Goal: Transaction & Acquisition: Purchase product/service

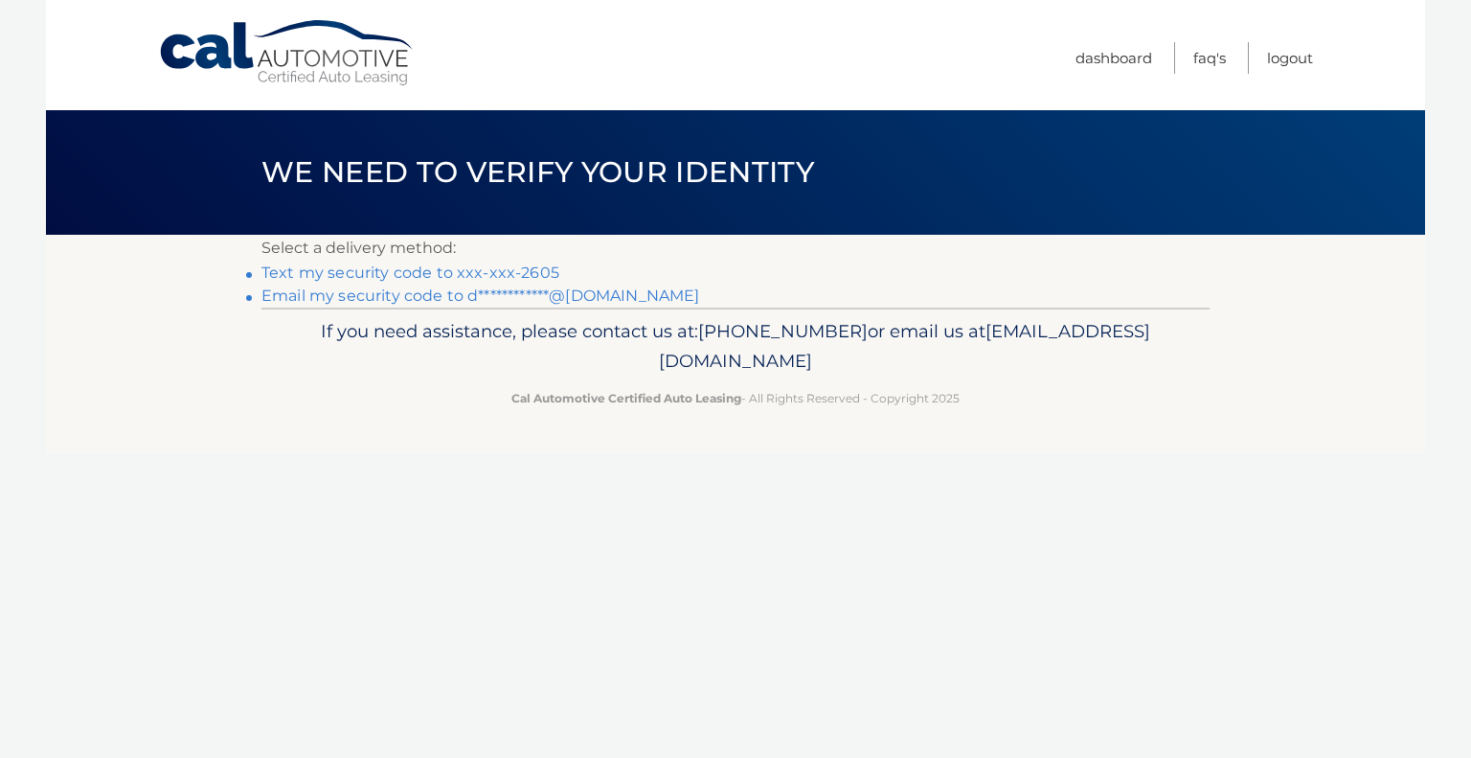
click at [525, 264] on link "Text my security code to xxx-xxx-2605" at bounding box center [410, 272] width 298 height 18
click at [306, 272] on link "Text my security code to xxx-xxx-2605" at bounding box center [410, 272] width 298 height 18
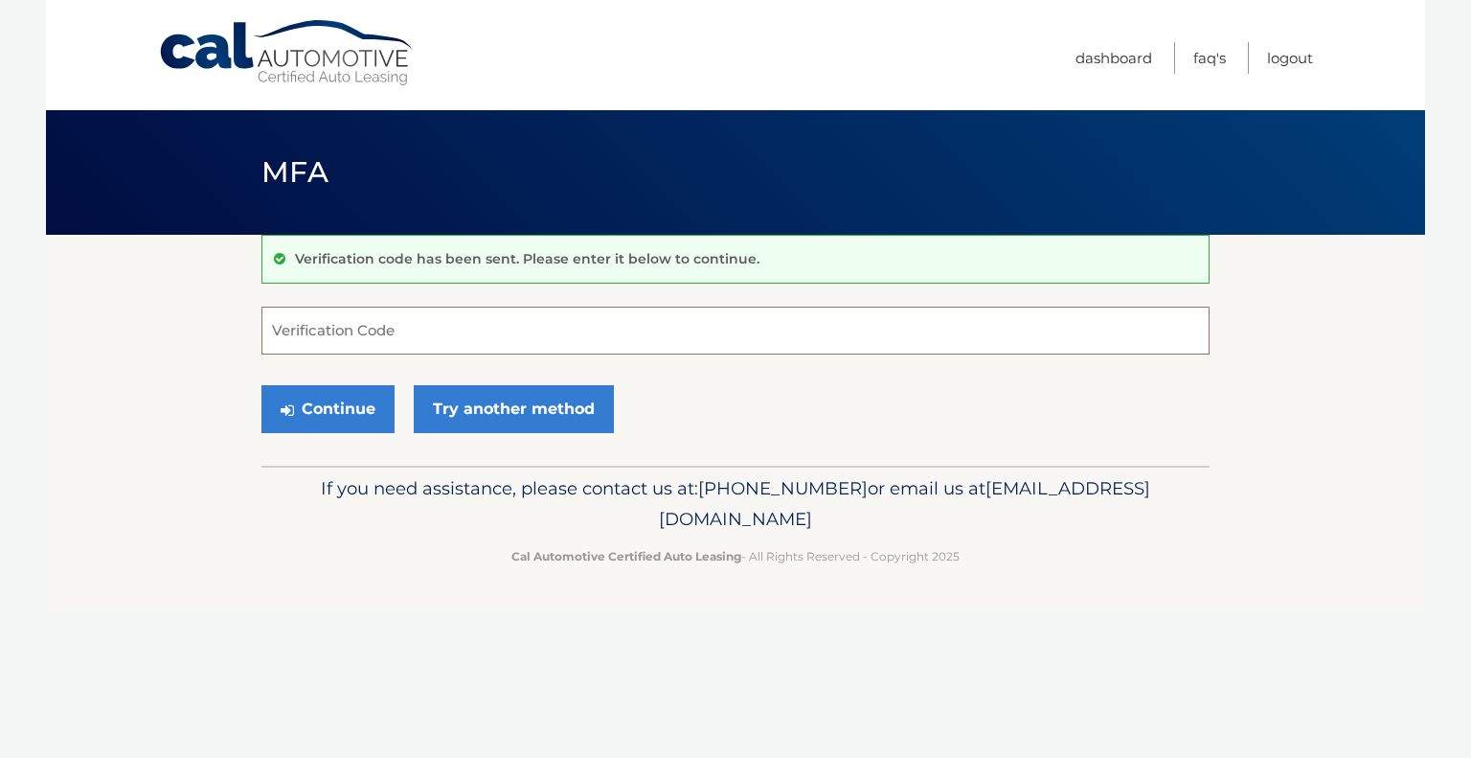
click at [328, 329] on input "Verification Code" at bounding box center [735, 330] width 948 height 48
click at [341, 321] on input "Verification Code" at bounding box center [735, 330] width 948 height 48
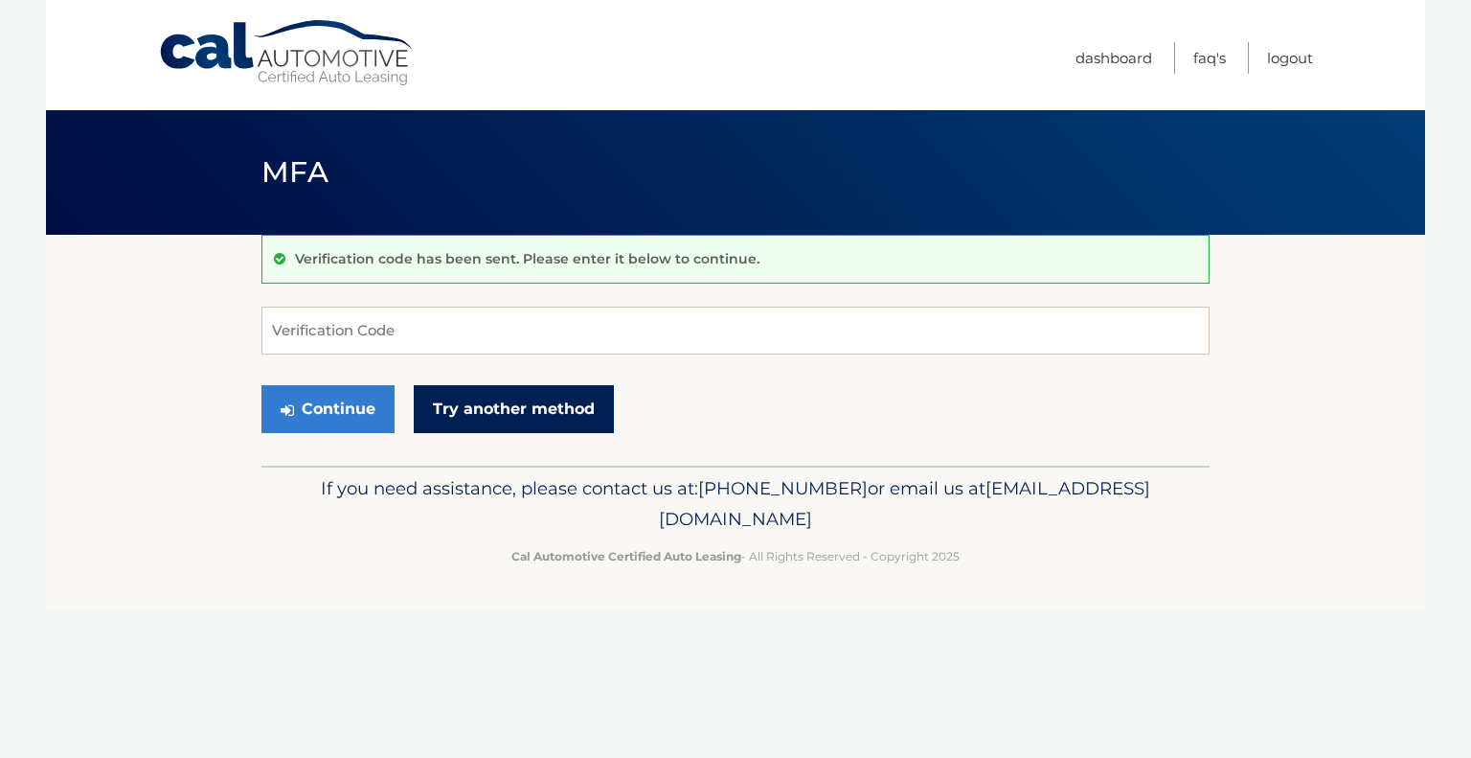
click at [513, 391] on link "Try another method" at bounding box center [514, 409] width 200 height 48
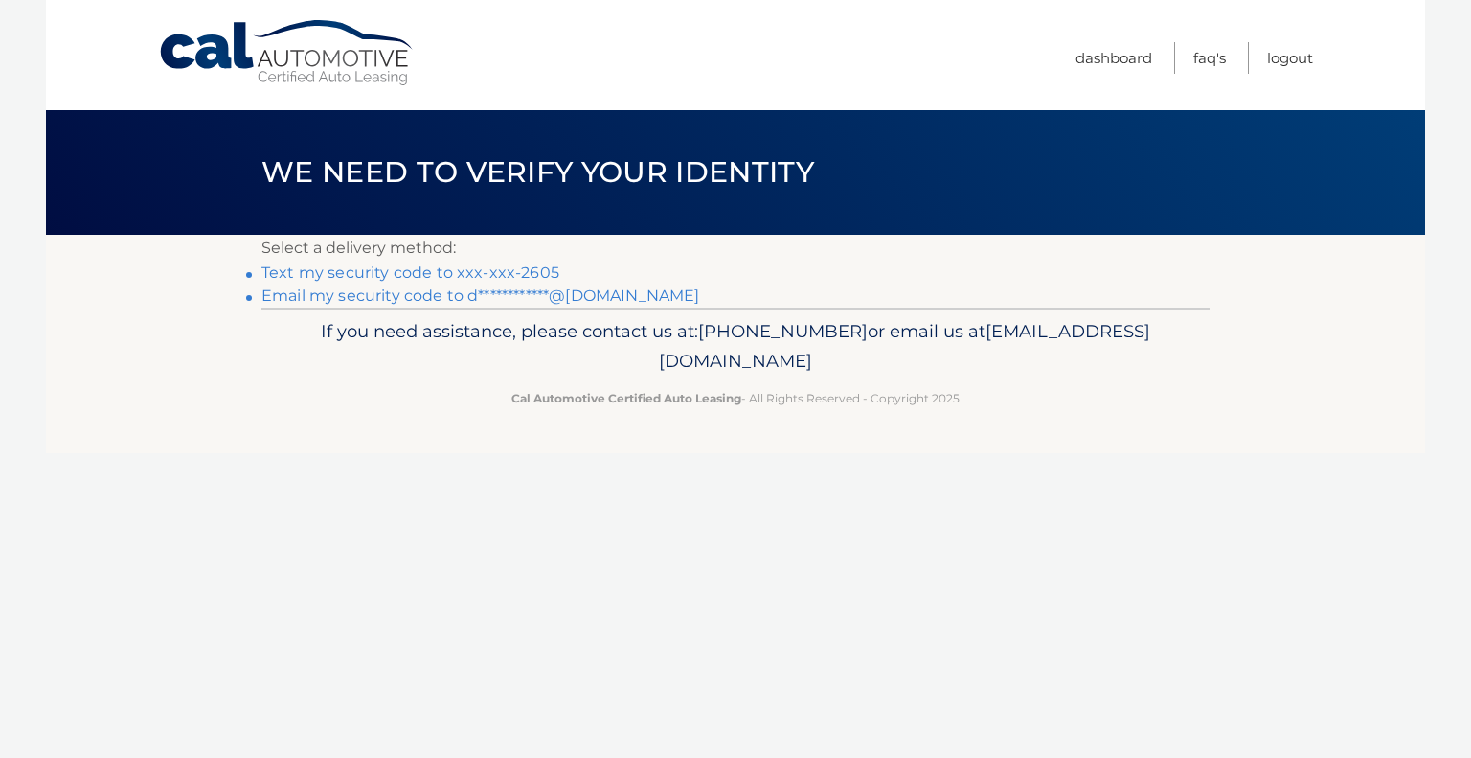
click at [350, 297] on link "**********" at bounding box center [480, 295] width 438 height 18
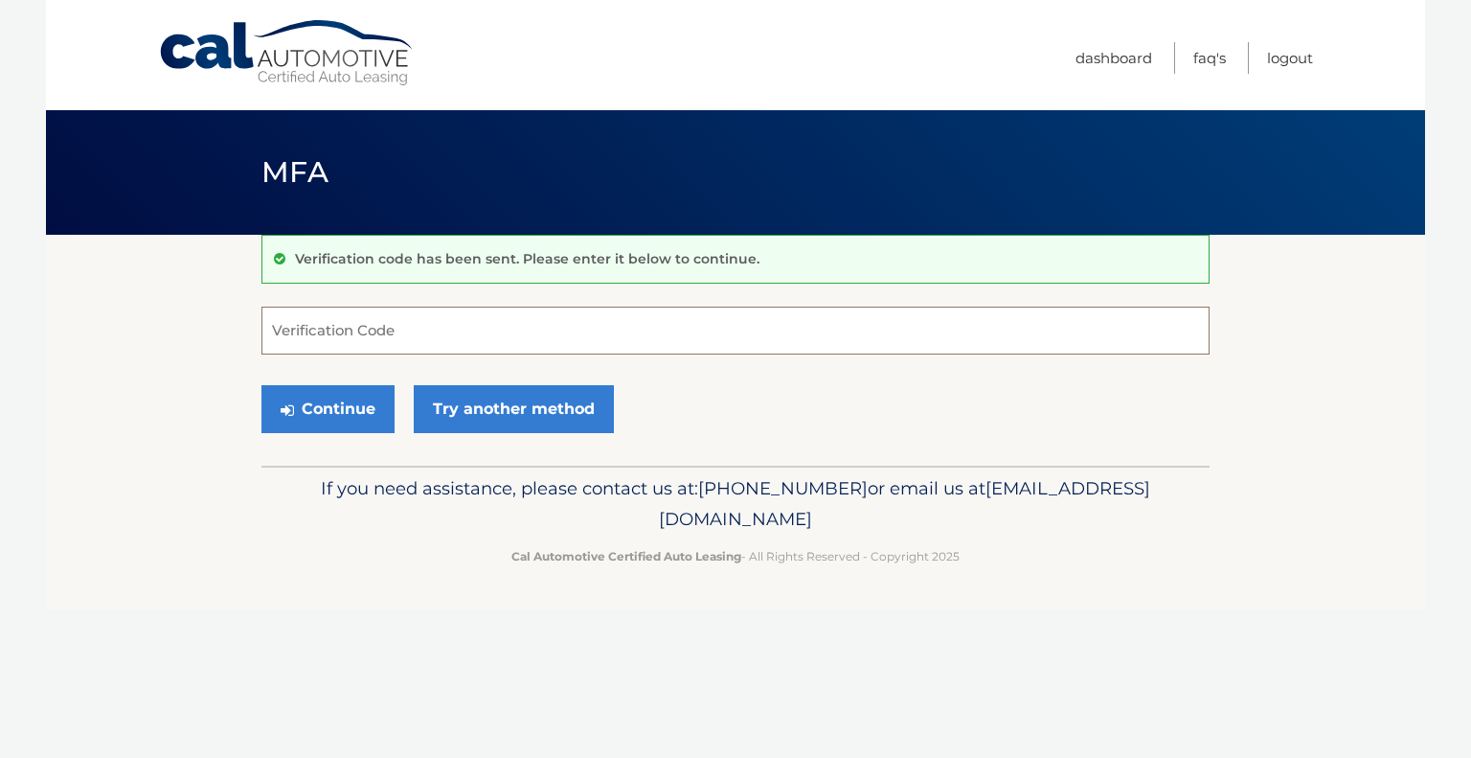
click at [361, 326] on input "Verification Code" at bounding box center [735, 330] width 948 height 48
type input "724163"
click at [318, 397] on button "Continue" at bounding box center [327, 409] width 133 height 48
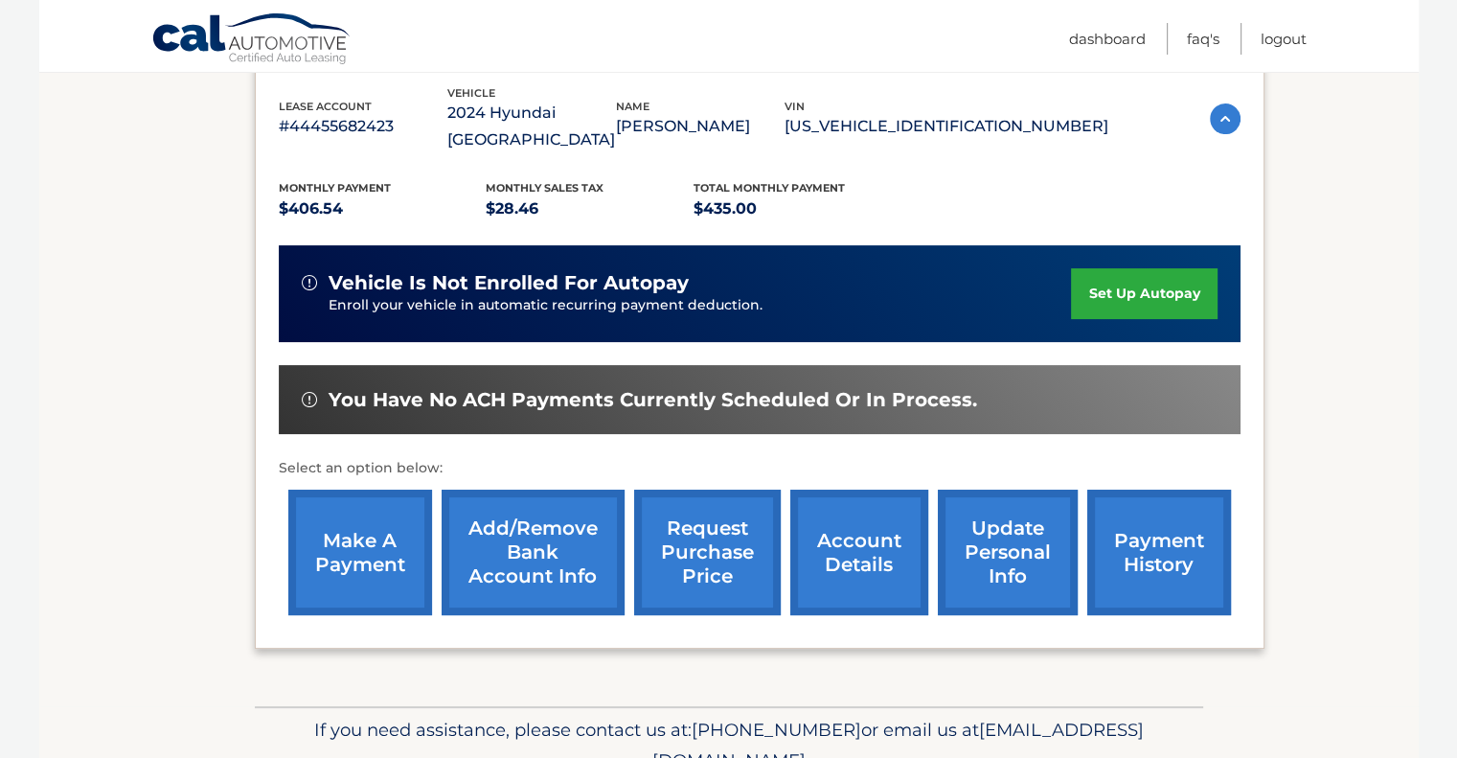
scroll to position [337, 0]
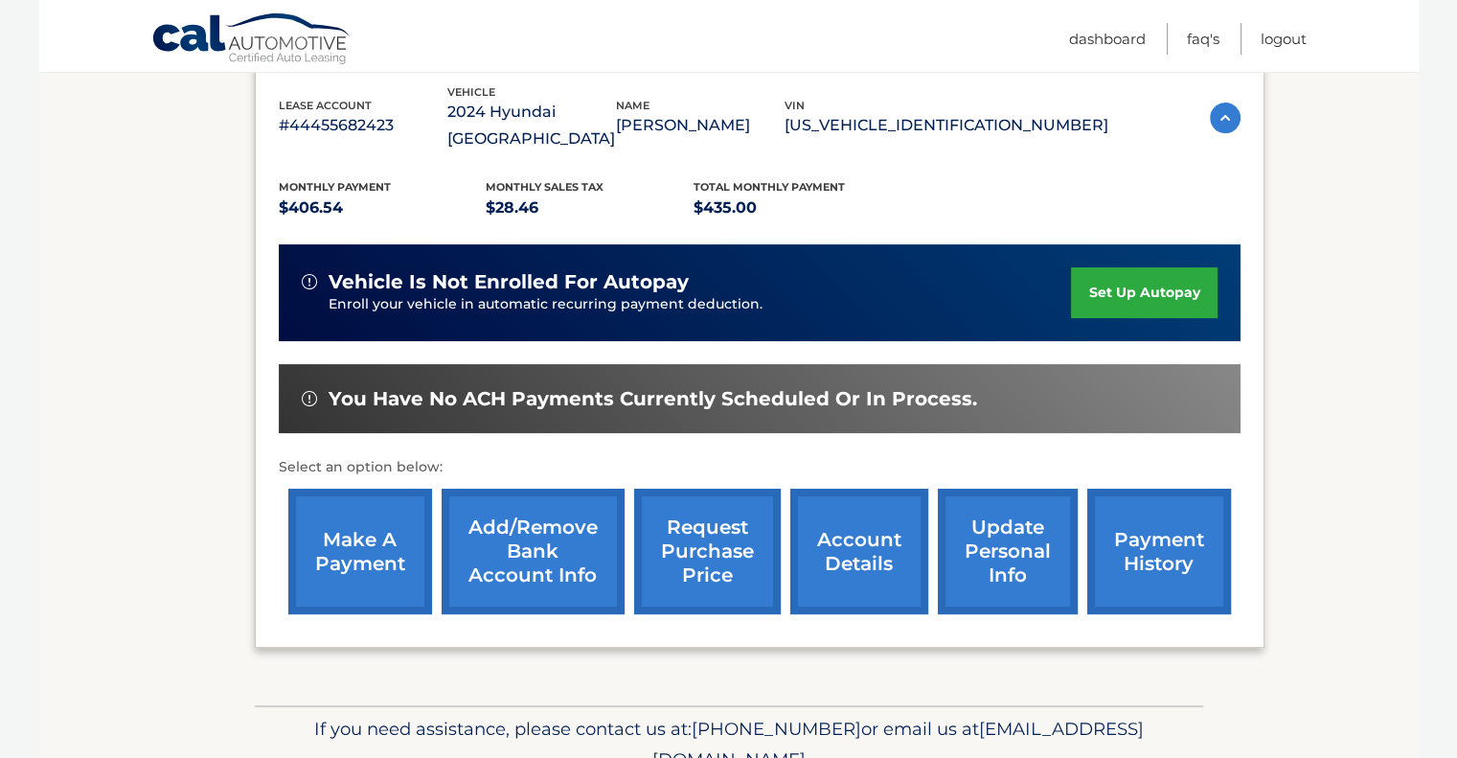
click at [375, 525] on link "make a payment" at bounding box center [360, 550] width 144 height 125
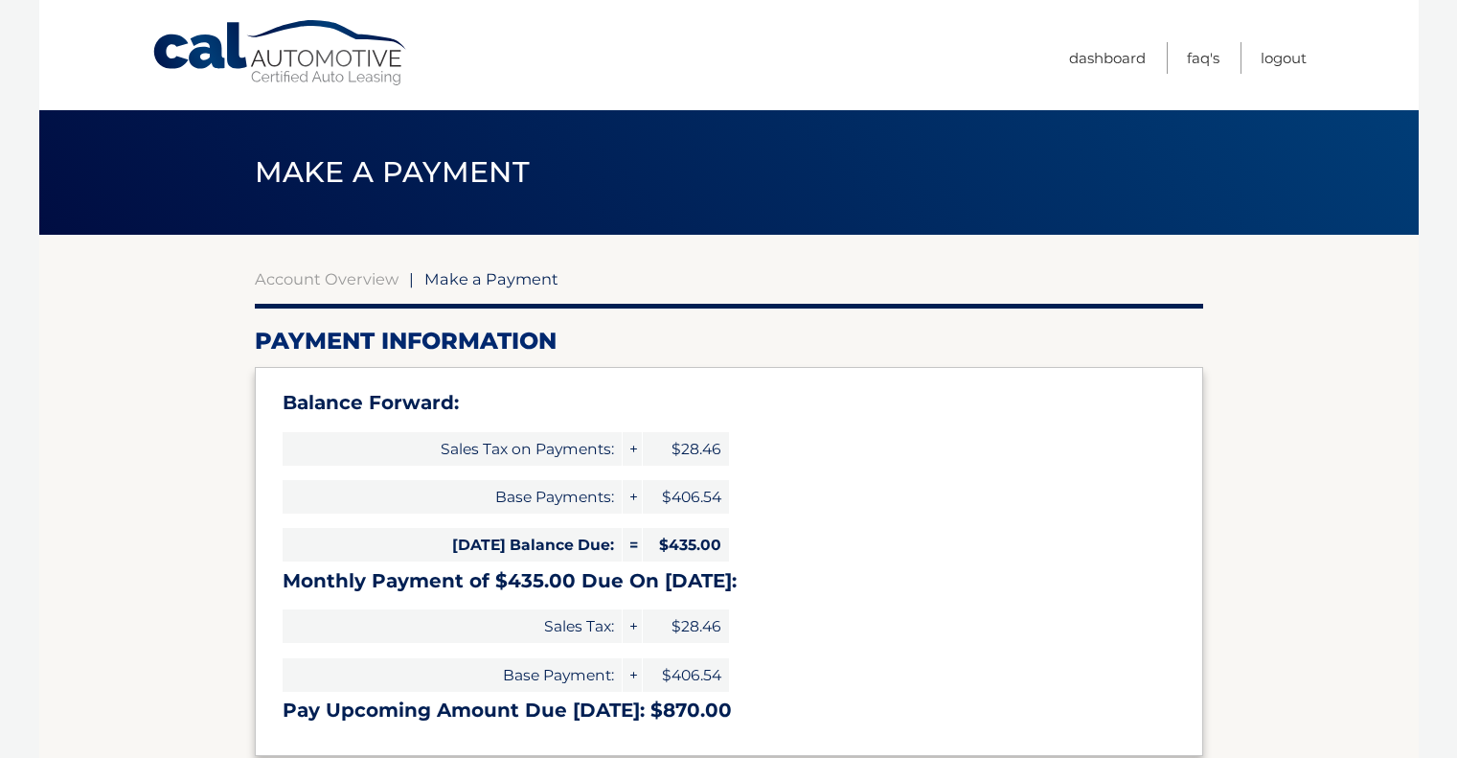
select select "Mjc4NmI3YjItNmRhNi00YjhkLTgxNmQtMDEzMDM2OTBmYzNl"
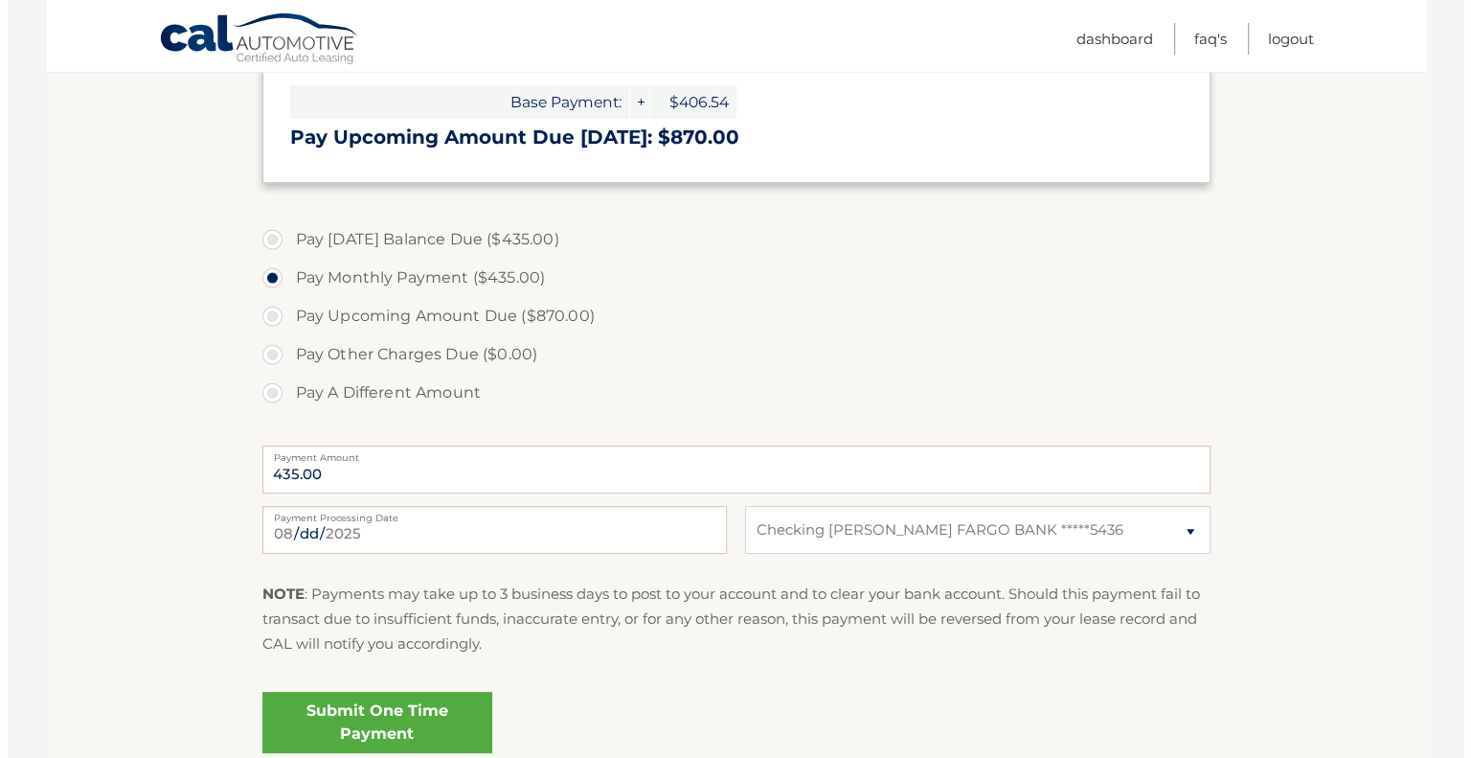
scroll to position [589, 0]
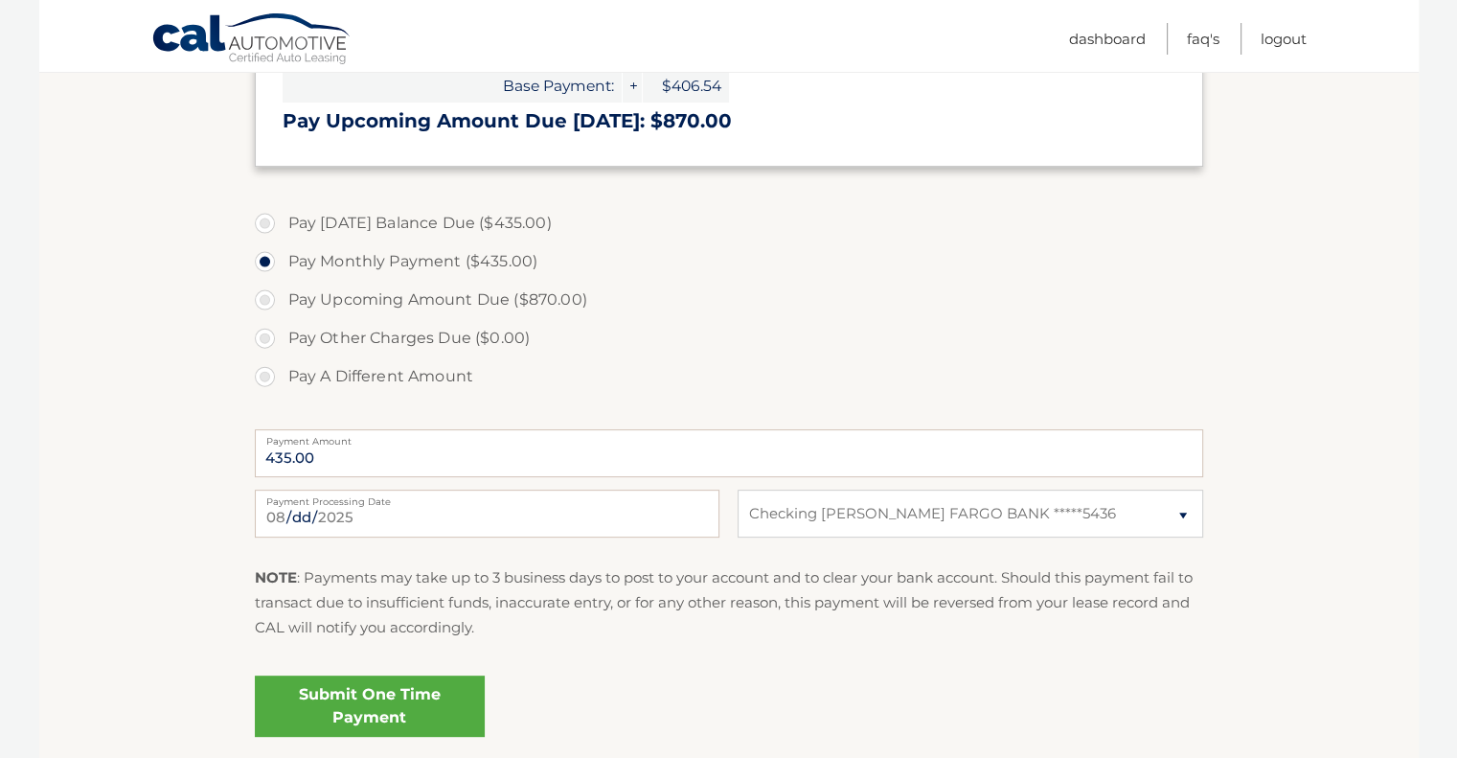
click at [374, 708] on link "Submit One Time Payment" at bounding box center [370, 705] width 230 height 61
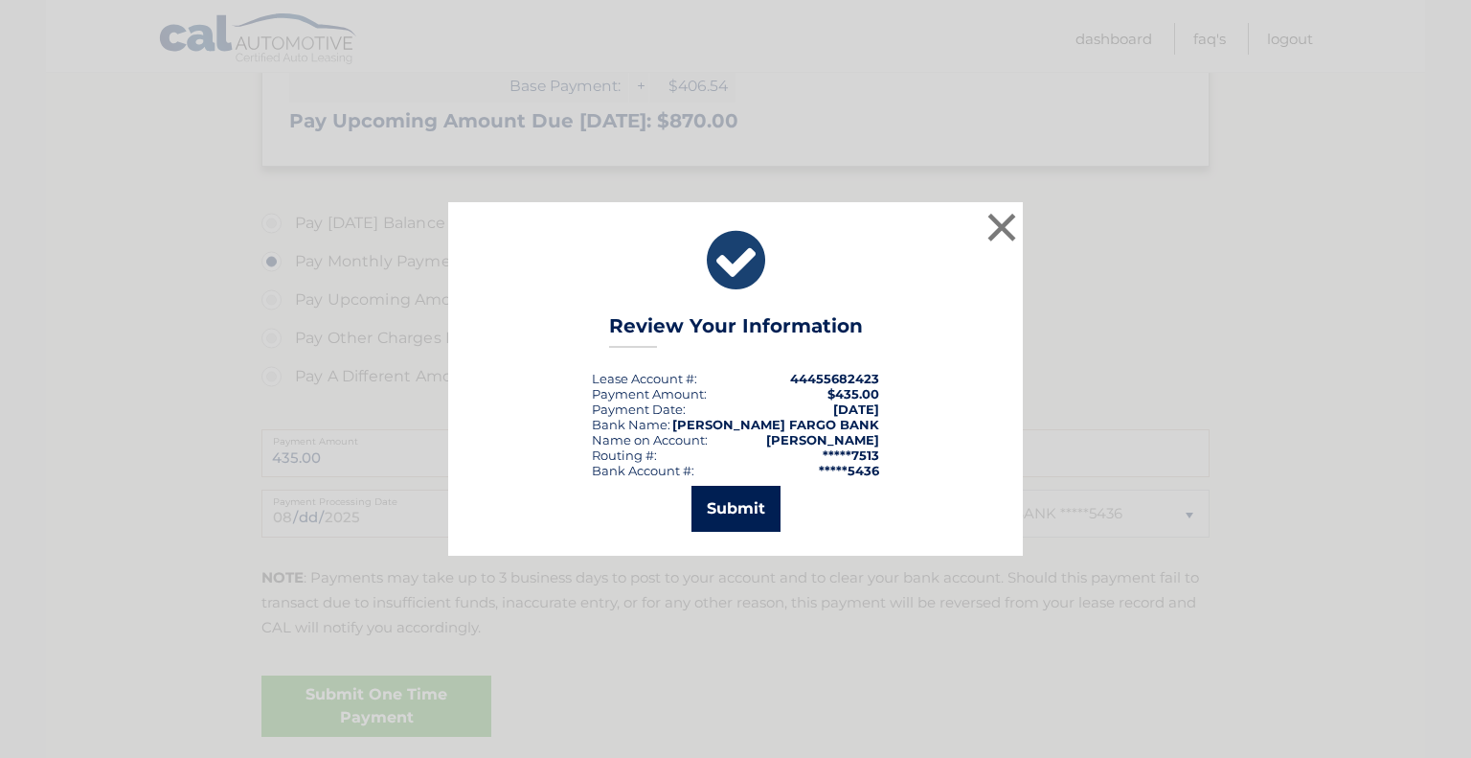
click at [739, 512] on button "Submit" at bounding box center [735, 509] width 89 height 46
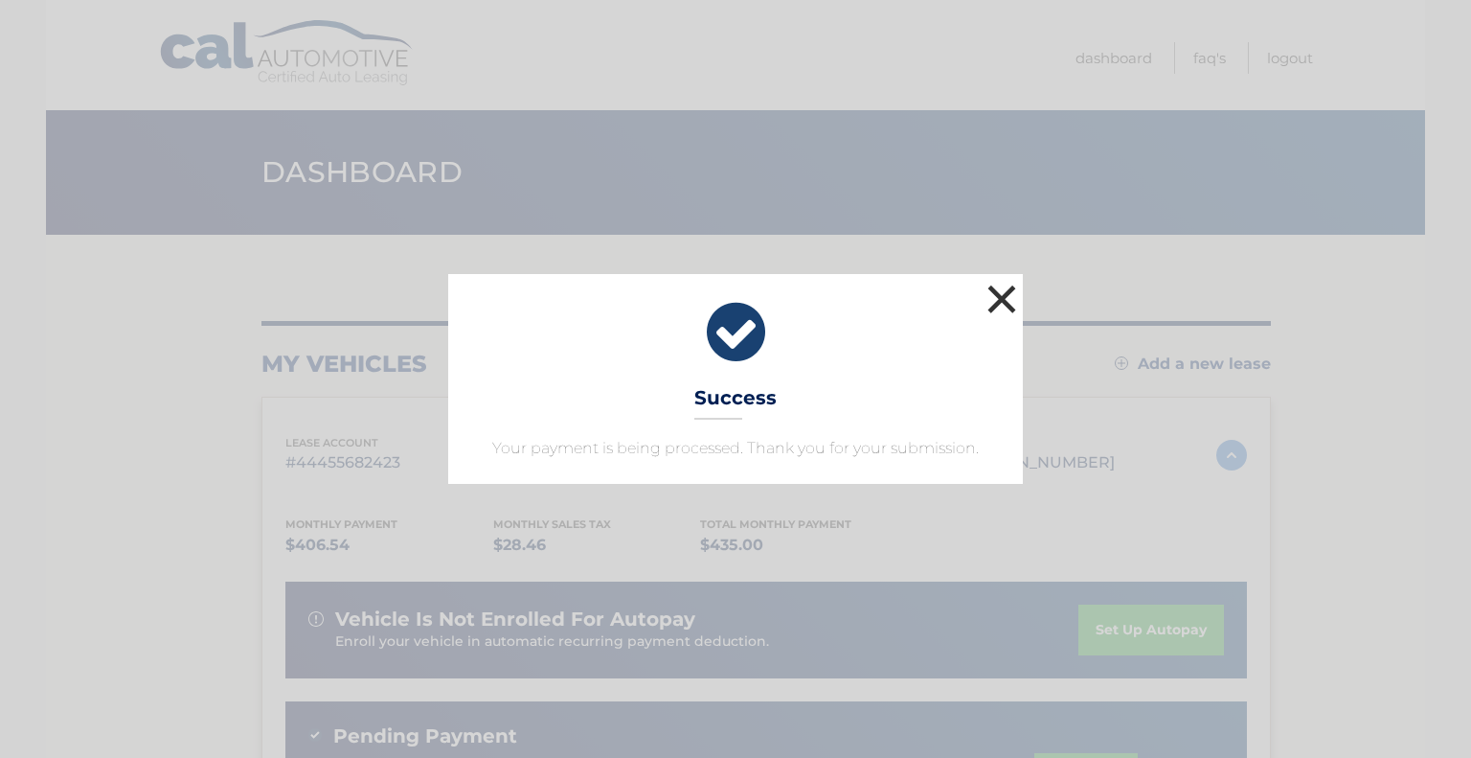
click at [1000, 291] on button "×" at bounding box center [1002, 299] width 38 height 38
